Goal: Task Accomplishment & Management: Manage account settings

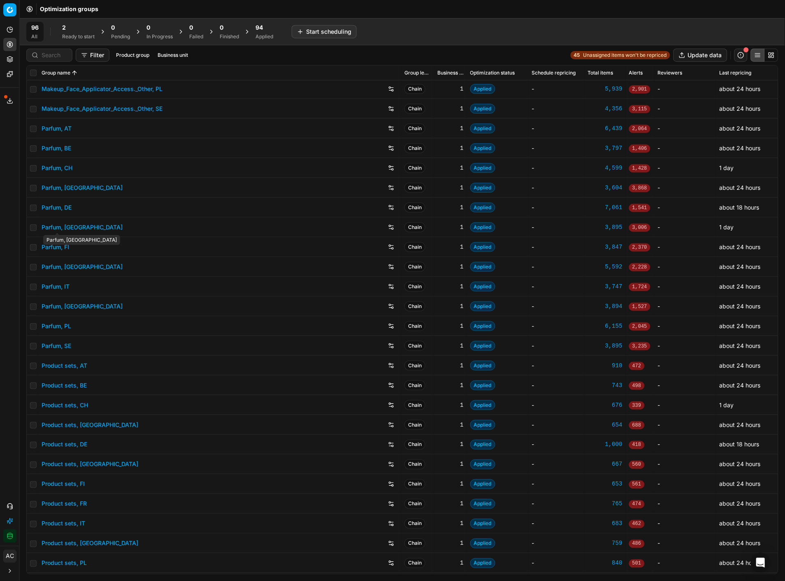
scroll to position [910, 0]
click at [62, 208] on link "Parfum, DE" at bounding box center [57, 207] width 30 height 8
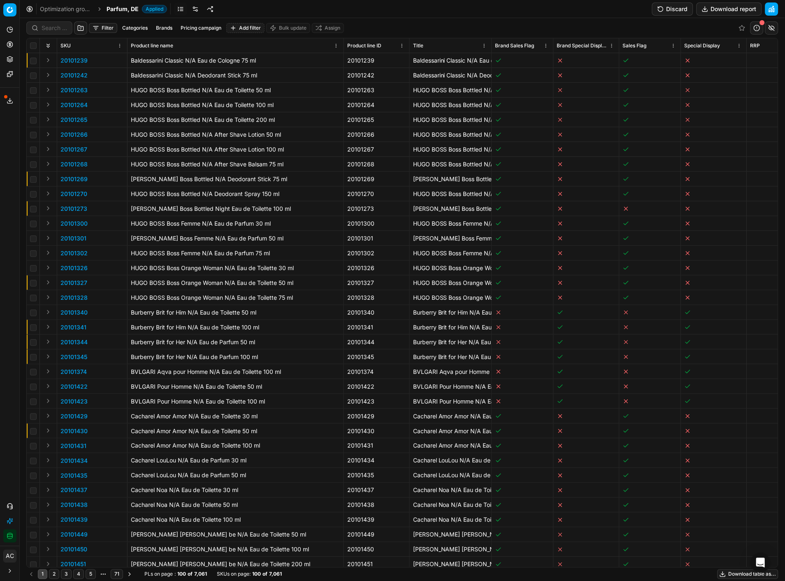
click at [192, 4] on link at bounding box center [195, 8] width 13 height 13
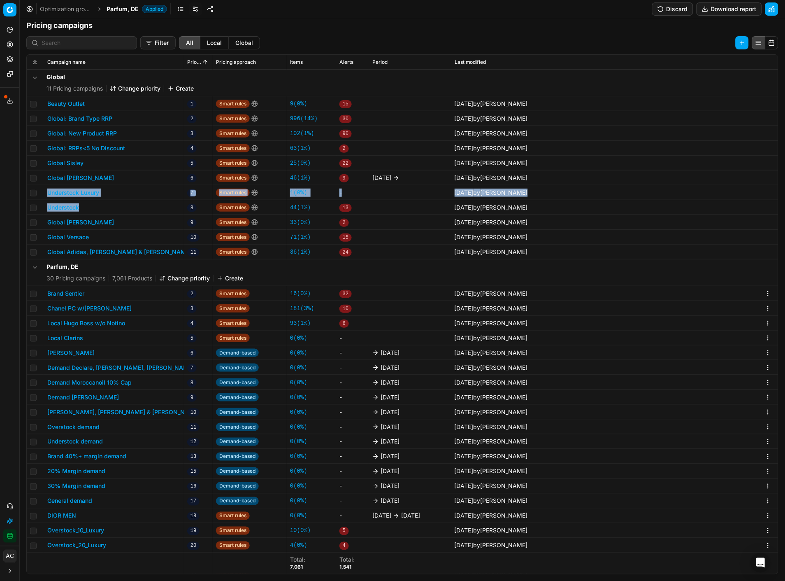
drag, startPoint x: 95, startPoint y: 206, endPoint x: 46, endPoint y: 193, distance: 50.2
click at [46, 193] on tbody "Global 11 Pricing campaigns Change priority Create Beauty Outlet 1 Smart rules …" at bounding box center [402, 400] width 751 height 661
click at [549, 35] on div "Filter All Local Global Campaign name Priority Pricing approach Items Alerts Pe…" at bounding box center [402, 305] width 765 height 549
click at [84, 192] on button "Understock Luxury" at bounding box center [73, 192] width 52 height 8
click at [128, 206] on div "We are saving PC settings. Please wait, it should take a few minutes Understock…" at bounding box center [392, 290] width 785 height 581
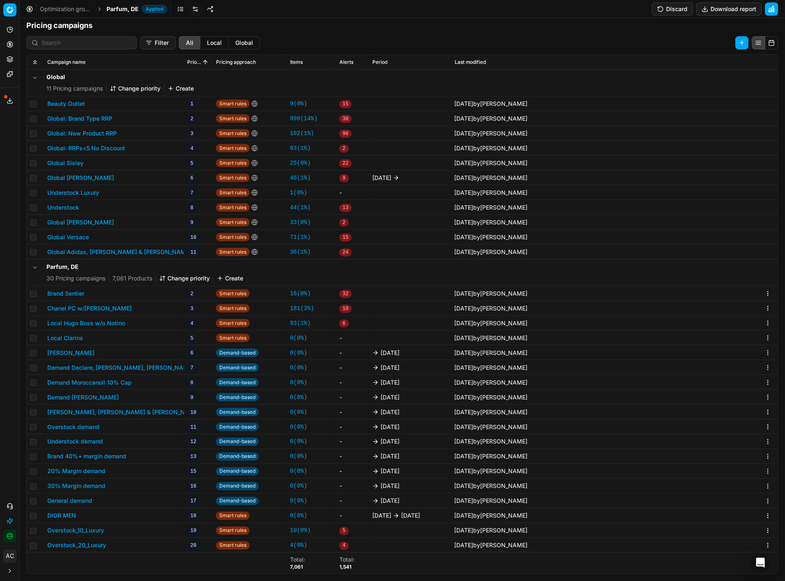
click at [65, 208] on button "Understock" at bounding box center [63, 207] width 32 height 8
click at [84, 174] on button "Global [PERSON_NAME]" at bounding box center [80, 178] width 67 height 8
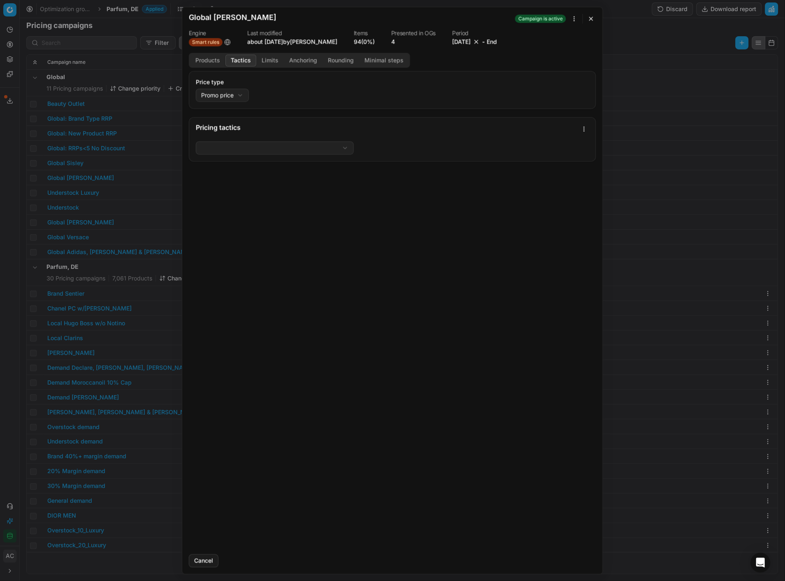
click at [242, 56] on button "Tactics" at bounding box center [240, 60] width 31 height 12
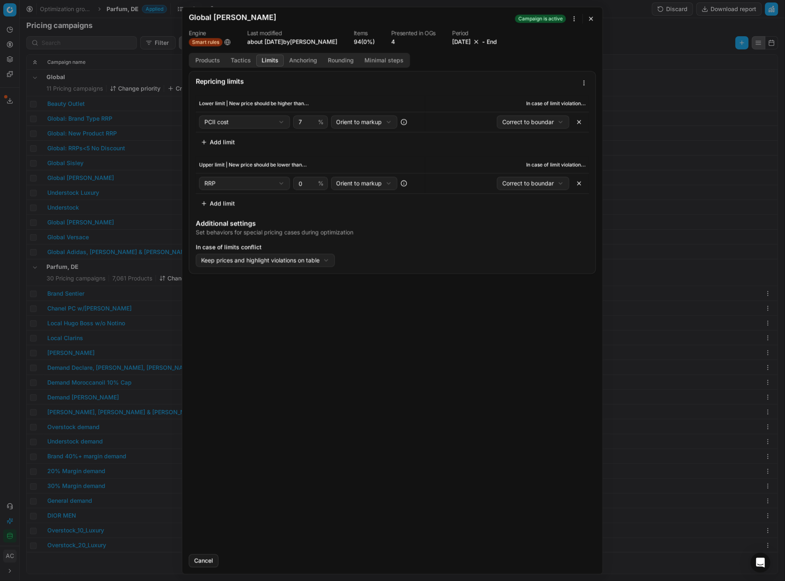
click at [275, 66] on button "Limits" at bounding box center [270, 60] width 28 height 12
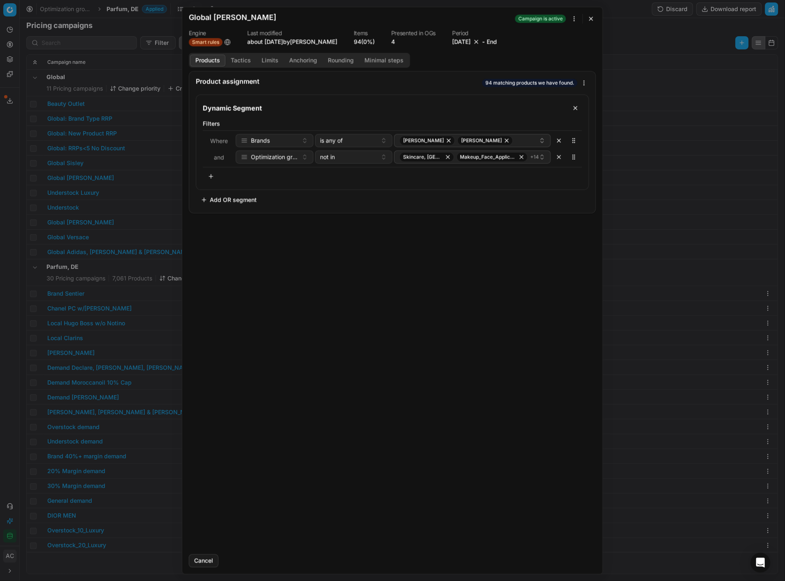
click at [202, 60] on button "Products" at bounding box center [207, 60] width 35 height 12
click at [472, 156] on span "Makeup_Face_Applicator_Access._Other, FR" at bounding box center [488, 156] width 56 height 7
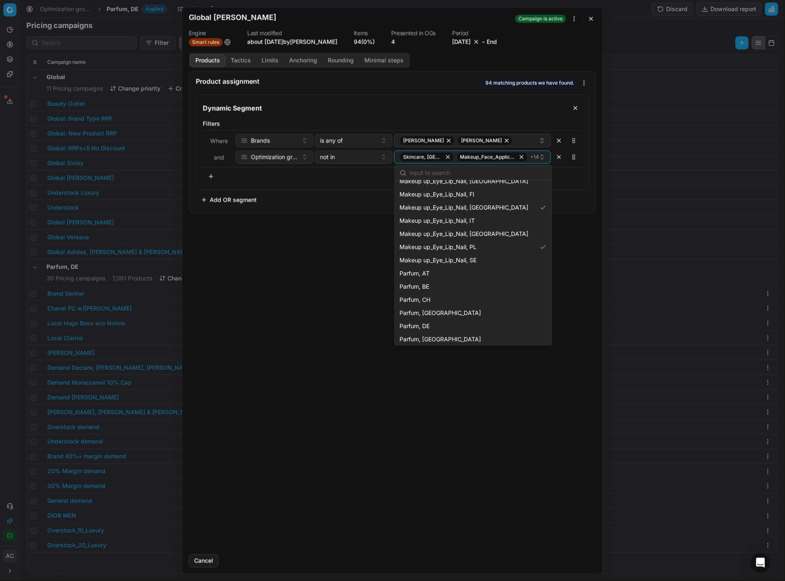
scroll to position [568, 0]
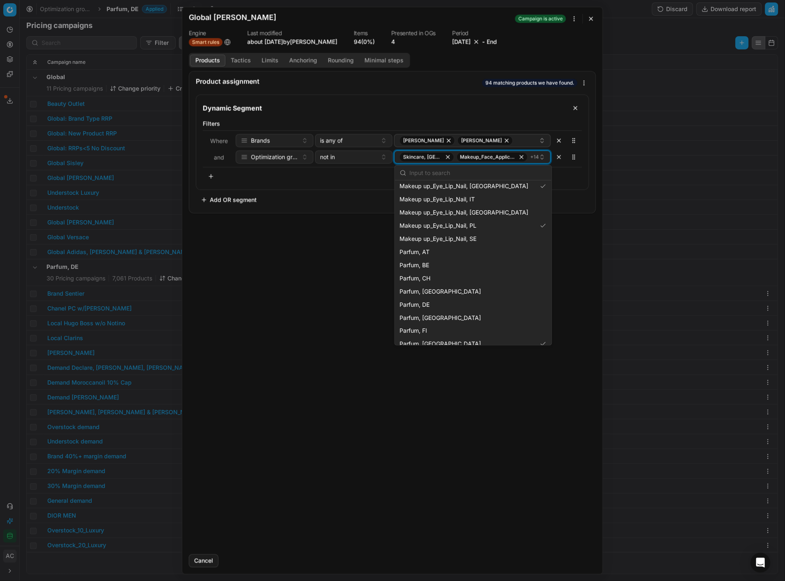
click at [544, 158] on icon "button" at bounding box center [542, 158] width 3 height 1
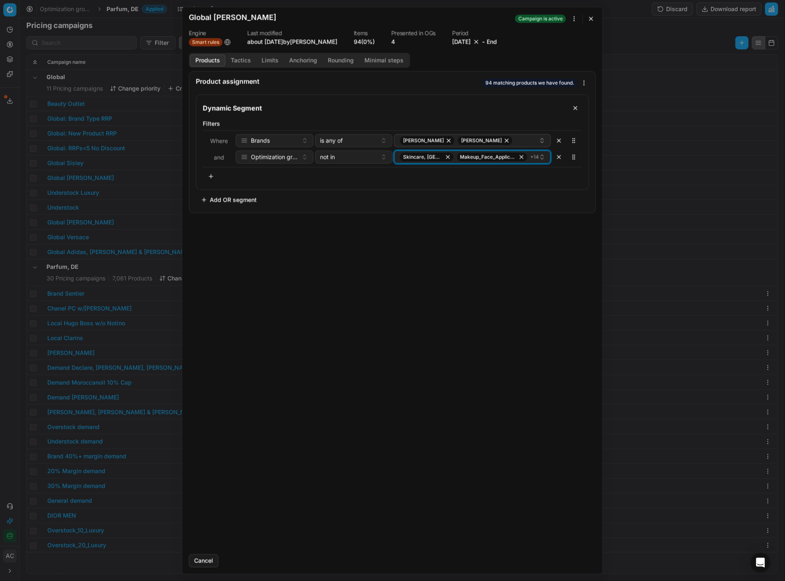
click at [538, 156] on span "+ 14" at bounding box center [534, 156] width 9 height 7
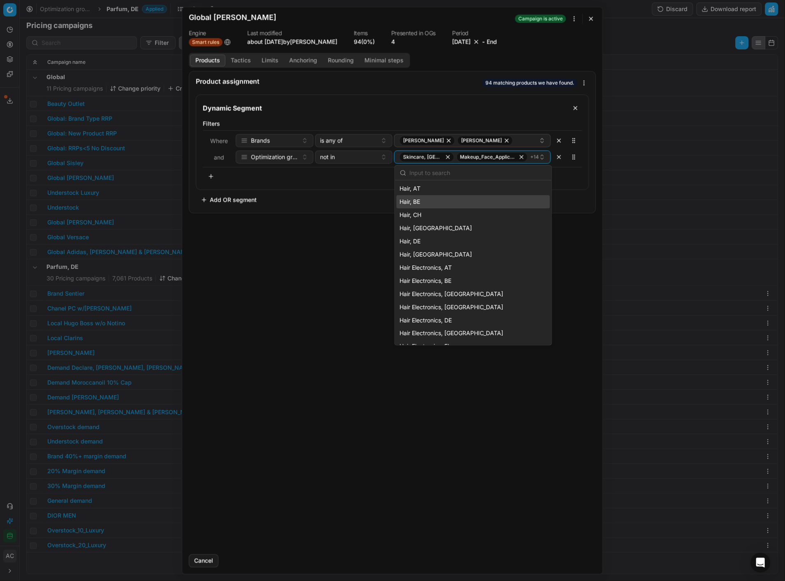
click at [305, 256] on div "Product assignment 94 matching products we have found. Dynamic Segment Filters …" at bounding box center [392, 309] width 421 height 477
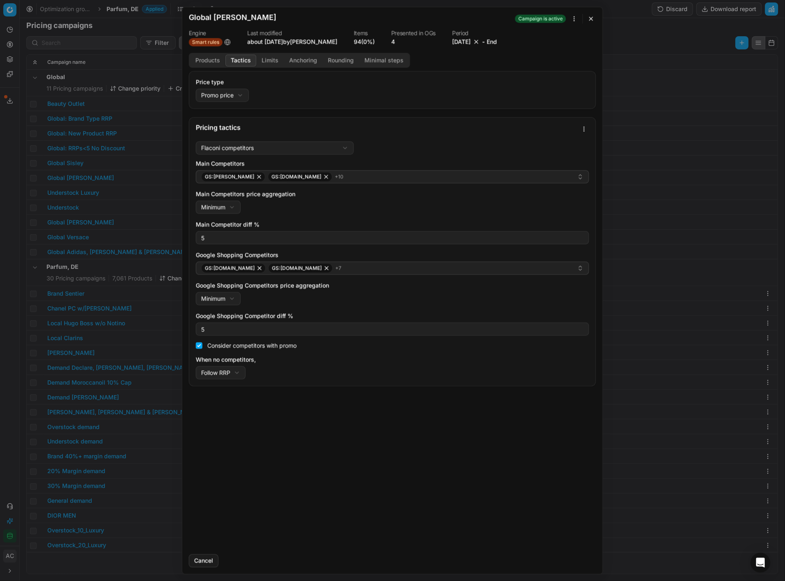
click at [236, 57] on button "Tactics" at bounding box center [240, 60] width 31 height 12
click at [264, 59] on button "Limits" at bounding box center [270, 60] width 28 height 12
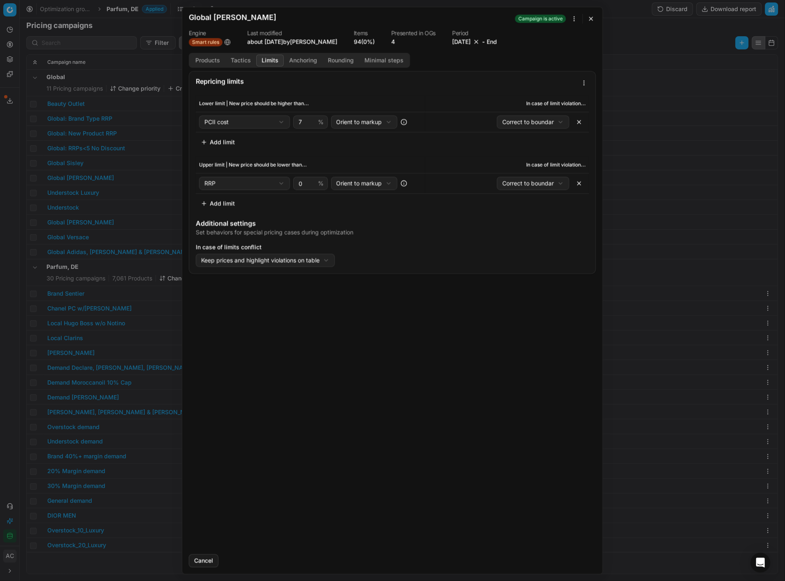
click at [298, 57] on button "Anchoring" at bounding box center [303, 60] width 39 height 12
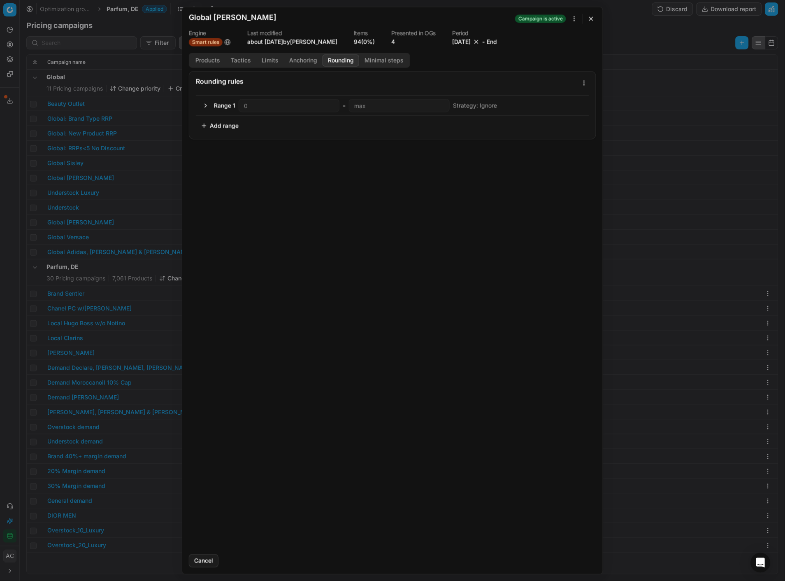
click at [336, 57] on button "Rounding" at bounding box center [341, 60] width 37 height 12
click at [590, 22] on button "button" at bounding box center [591, 19] width 10 height 10
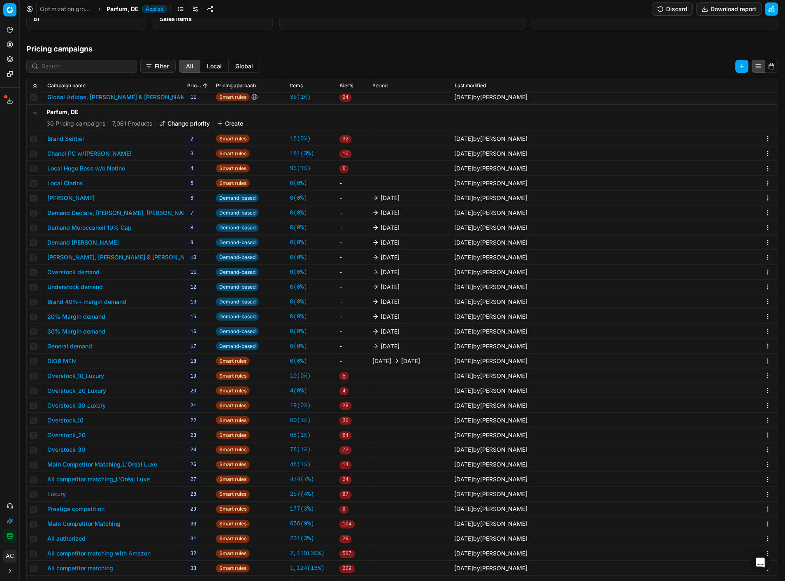
scroll to position [132, 0]
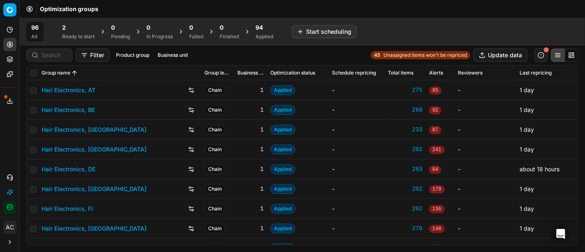
click at [251, 57] on div "Filter Product group Business unit 45 Unassigned items won't be repriced Update…" at bounding box center [302, 55] width 552 height 13
click at [518, 33] on div "96 All 2 Ready to start 0 Pending 0 In Progress 0 Failed 0 Finished 94 Applied …" at bounding box center [302, 32] width 552 height 20
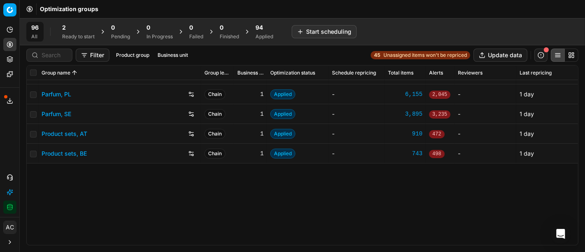
scroll to position [965, 0]
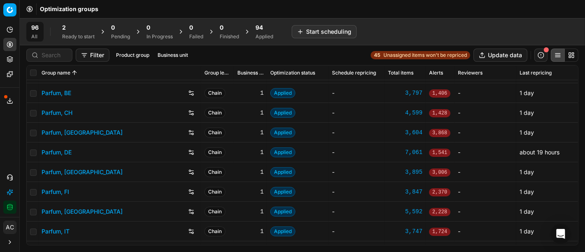
click at [61, 152] on link "Parfum, DE" at bounding box center [57, 152] width 30 height 8
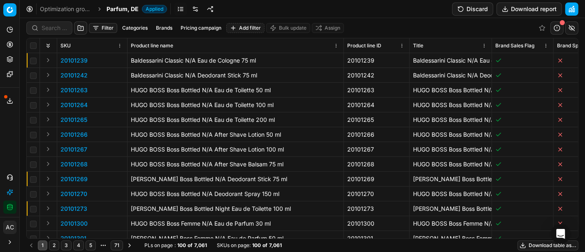
click at [196, 5] on link at bounding box center [195, 8] width 13 height 13
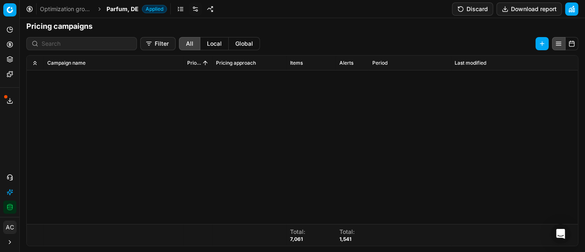
scroll to position [519, 0]
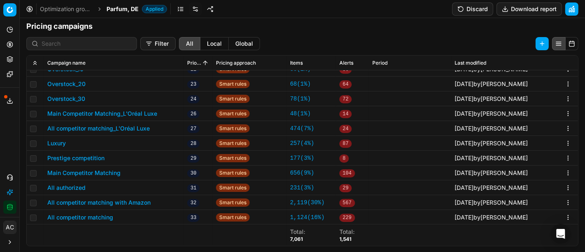
click at [128, 127] on button "All competitor matching_L'Oréal Luxe" at bounding box center [98, 128] width 102 height 8
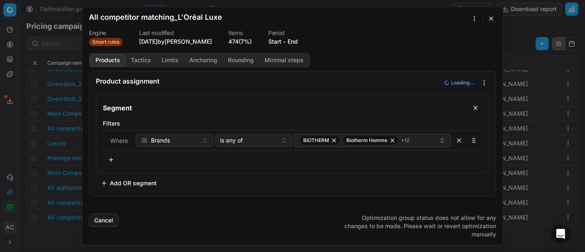
click at [207, 19] on h2 "All competitor matching_L'Oréal Luxe" at bounding box center [155, 17] width 133 height 7
drag, startPoint x: 223, startPoint y: 17, endPoint x: 178, endPoint y: 22, distance: 45.1
click at [178, 22] on div "All competitor matching_L'Oréal Luxe" at bounding box center [287, 19] width 397 height 10
copy h2 "L'Oréal Luxe"
click at [144, 59] on button "Tactics" at bounding box center [141, 60] width 31 height 12
